Goal: Check status: Check status

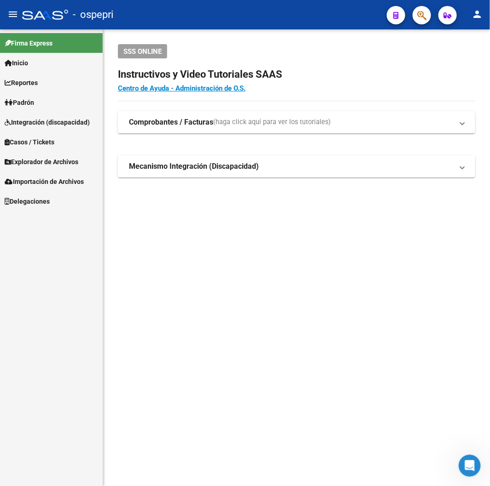
click at [415, 15] on button "button" at bounding box center [421, 15] width 18 height 18
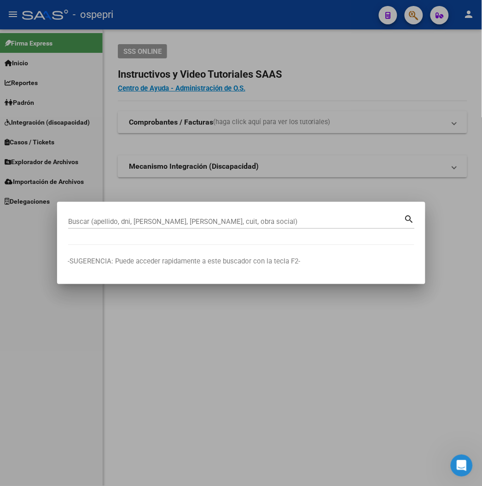
click at [123, 219] on input "Buscar (apellido, dni, [PERSON_NAME], [PERSON_NAME], cuit, obra social)" at bounding box center [236, 222] width 336 height 8
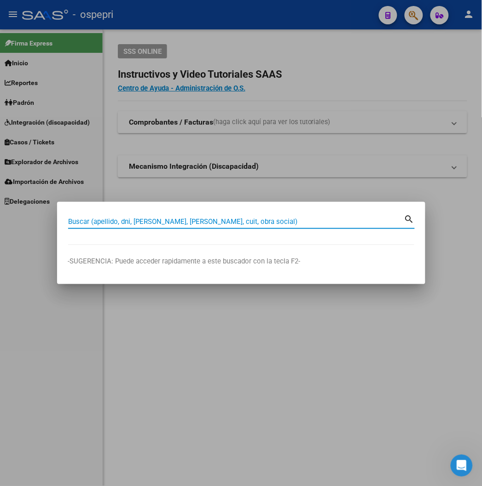
paste input "42209931"
type input "42209931"
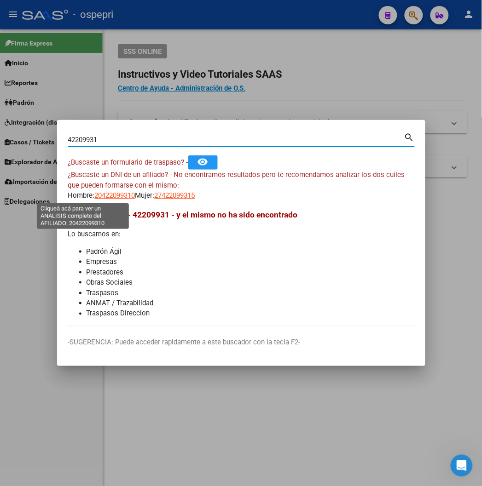
click at [95, 198] on span "20422099310" at bounding box center [115, 195] width 40 height 8
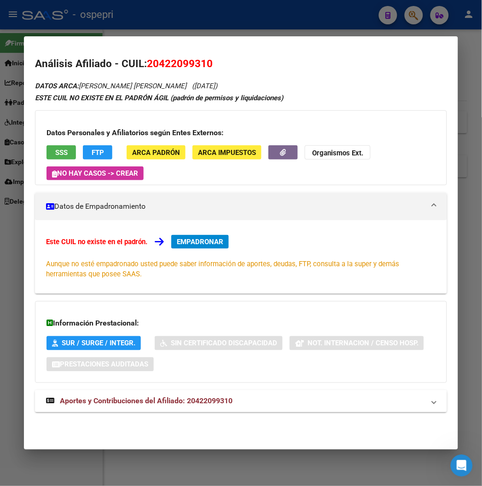
click at [145, 399] on span "Aportes y Contribuciones del Afiliado: 20422099310" at bounding box center [146, 401] width 173 height 9
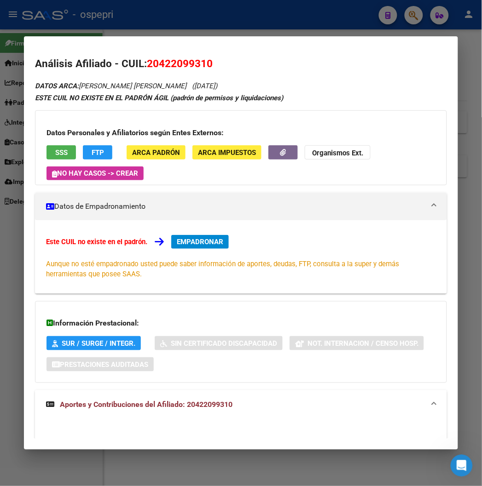
click at [184, 394] on div "DATOS ARCA: [PERSON_NAME] [PERSON_NAME] ([DATE]) ESTE CUIL NO EXISTE EN EL PADR…" at bounding box center [240, 399] width 411 height 639
click at [190, 395] on mat-expansion-panel-header "Aportes y Contribuciones del Afiliado: 20422099310" at bounding box center [240, 405] width 411 height 29
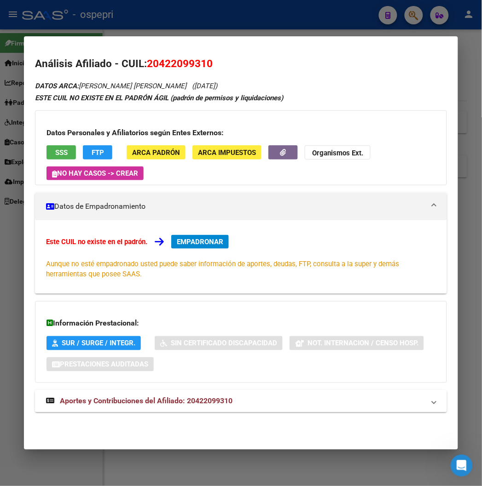
click at [139, 397] on span "Aportes y Contribuciones del Afiliado: 20422099310" at bounding box center [146, 401] width 173 height 9
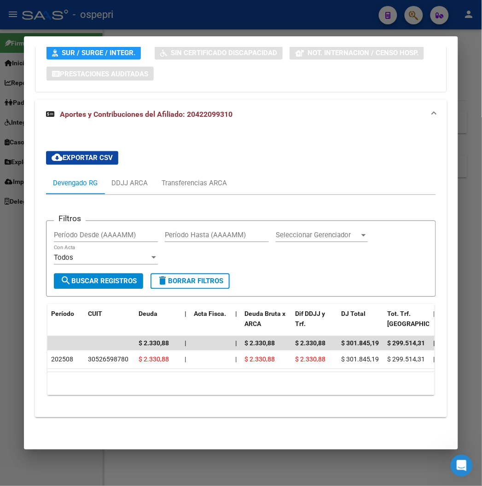
scroll to position [298, 0]
